Goal: Entertainment & Leisure: Consume media (video, audio)

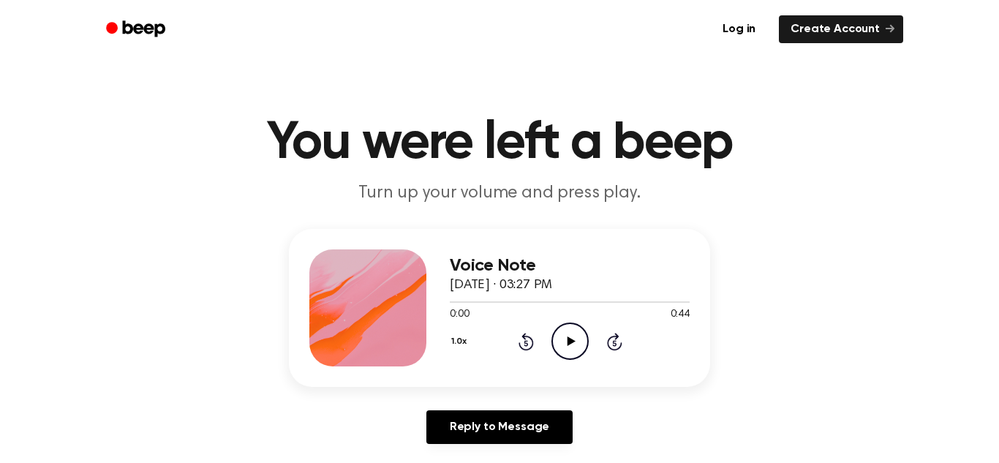
click at [587, 338] on circle at bounding box center [570, 341] width 36 height 36
click at [577, 334] on icon "Play Audio" at bounding box center [570, 341] width 37 height 37
click at [567, 337] on icon at bounding box center [571, 342] width 8 height 10
